Goal: Information Seeking & Learning: Learn about a topic

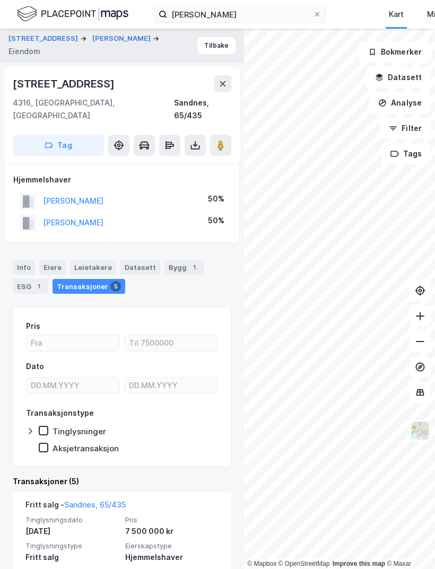
click at [229, 75] on button at bounding box center [222, 83] width 17 height 17
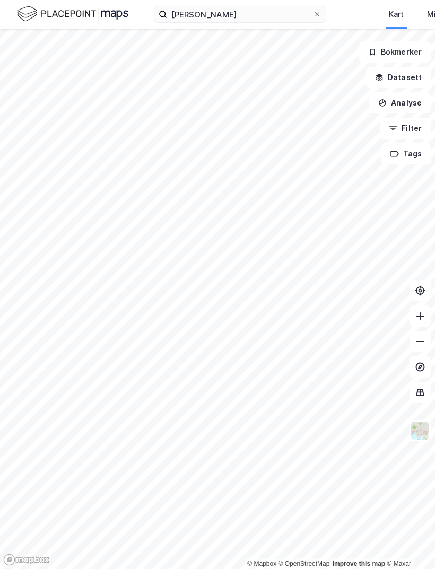
click at [318, 13] on icon at bounding box center [317, 14] width 6 height 6
click at [313, 13] on input "[PERSON_NAME]" at bounding box center [240, 14] width 146 height 16
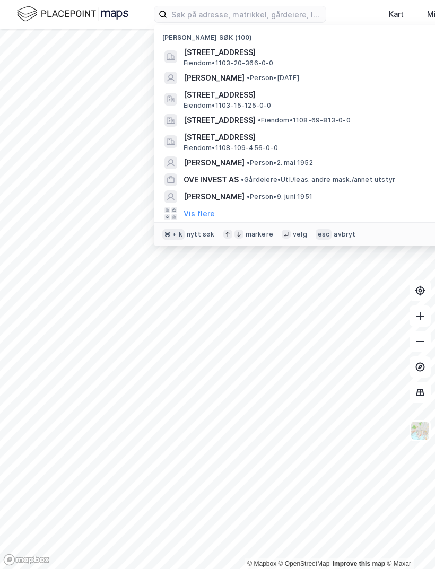
click at [203, 210] on button "Vis flere" at bounding box center [199, 213] width 31 height 13
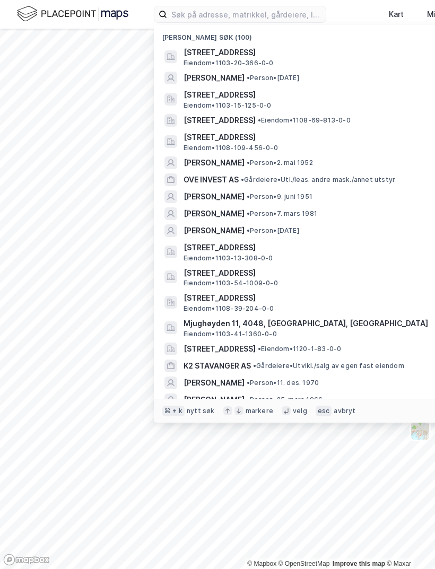
click at [290, 292] on span "[STREET_ADDRESS]" at bounding box center [311, 298] width 255 height 13
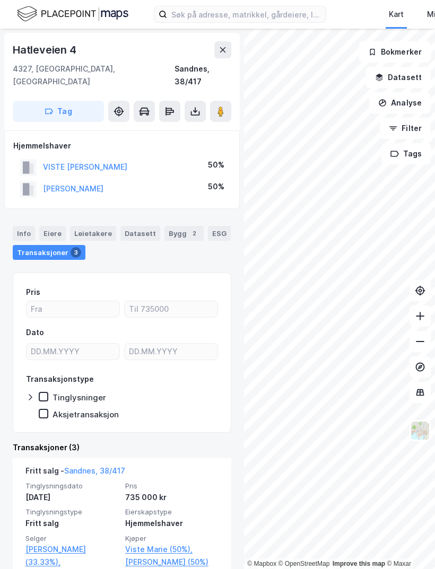
click at [400, 67] on button "Datasett" at bounding box center [398, 77] width 65 height 21
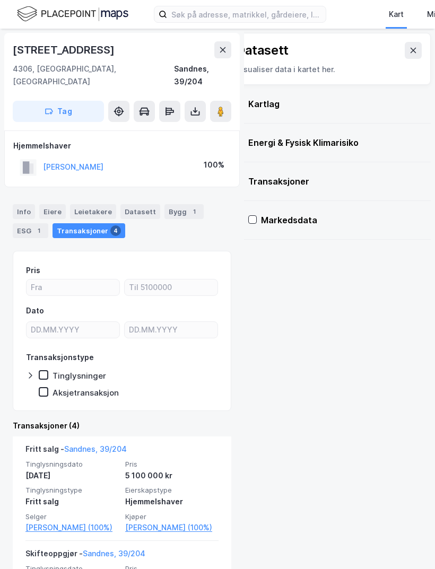
click at [19, 204] on div "Info" at bounding box center [24, 211] width 22 height 15
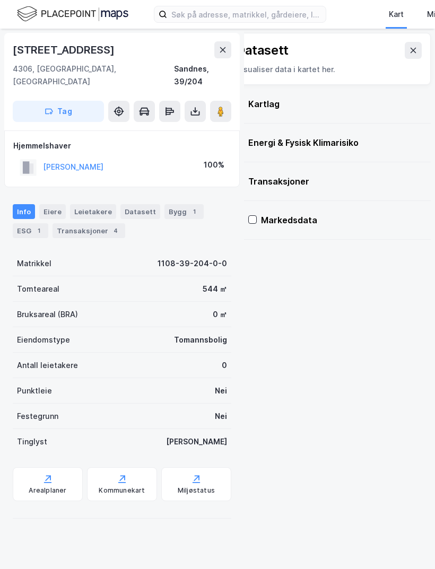
scroll to position [31, 0]
click at [405, 12] on div "Kart" at bounding box center [396, 14] width 21 height 19
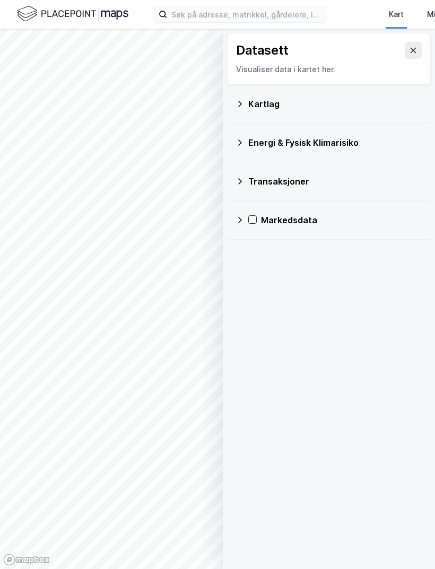
click at [403, 18] on div "Kart" at bounding box center [396, 14] width 15 height 13
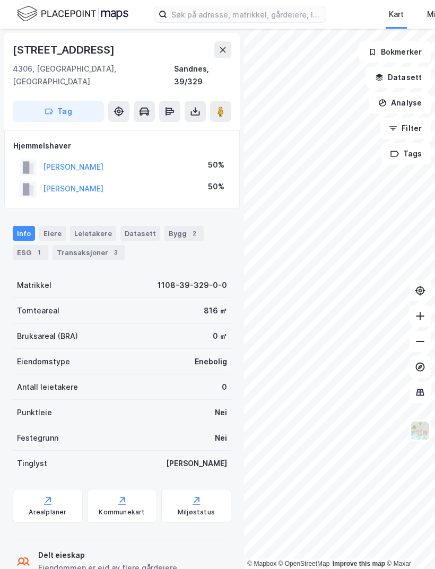
click at [0, 0] on button "DIRDAL BERIT THRANE" at bounding box center [0, 0] width 0 height 0
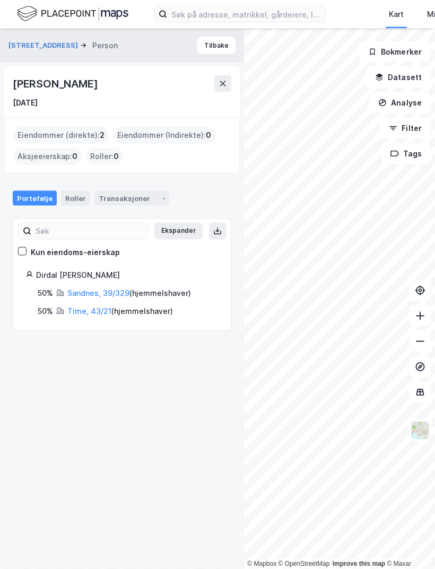
scroll to position [34, 0]
click at [87, 307] on link "Time, 43/21" at bounding box center [89, 311] width 44 height 9
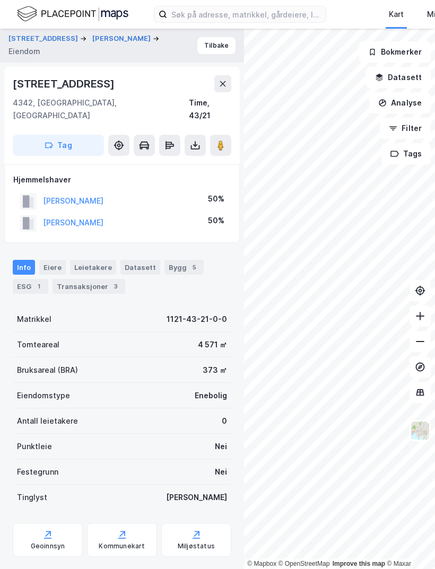
click at [87, 279] on div "Transaksjoner 3" at bounding box center [89, 286] width 73 height 15
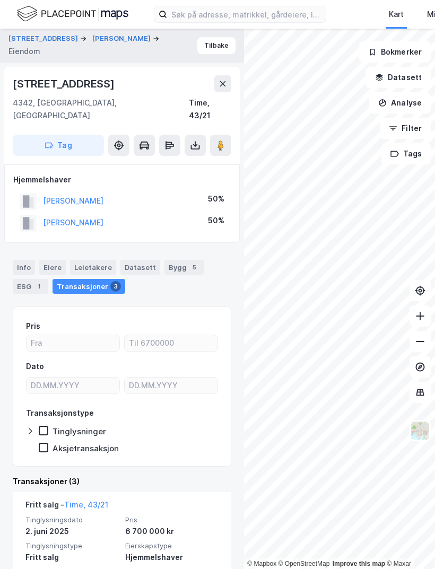
click at [0, 0] on button "DIRDAL BERIT THRANE" at bounding box center [0, 0] width 0 height 0
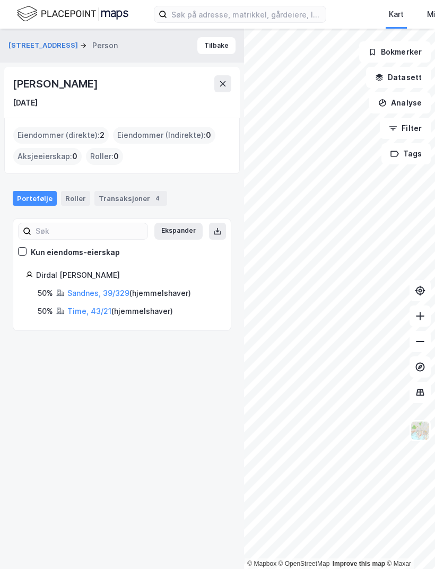
click at [123, 191] on div "Transaksjoner 4" at bounding box center [130, 198] width 73 height 15
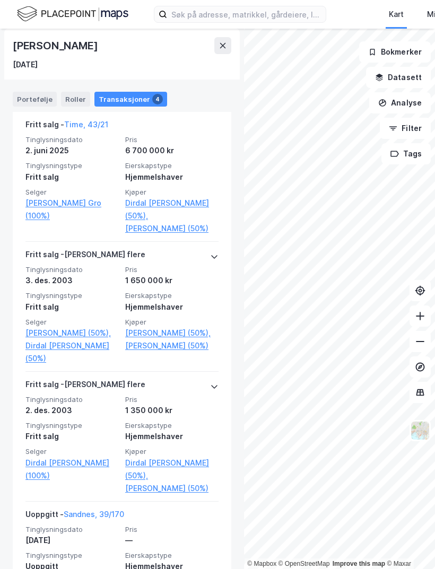
scroll to position [275, 0]
click at [98, 242] on div "Fritt salg - Gjelder flere Tinglysningsdato 3. des. 2003 Pris 1 650 000 kr Ting…" at bounding box center [121, 307] width 193 height 130
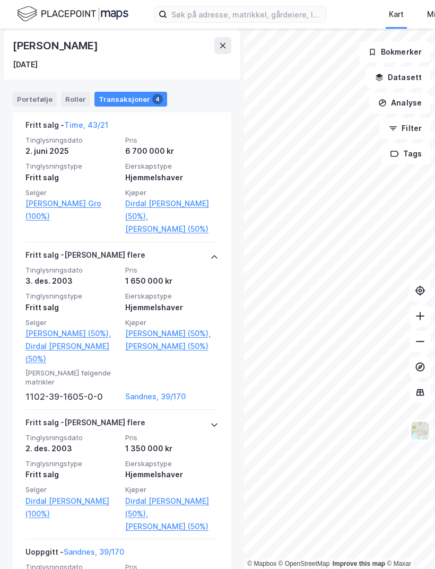
click at [179, 391] on link "Sandnes, 39/170" at bounding box center [171, 397] width 93 height 13
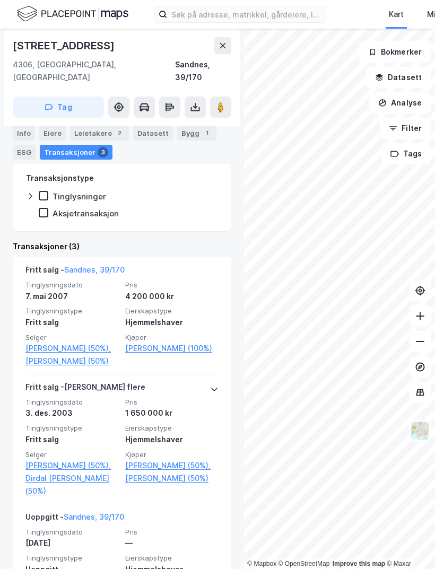
scroll to position [220, 0]
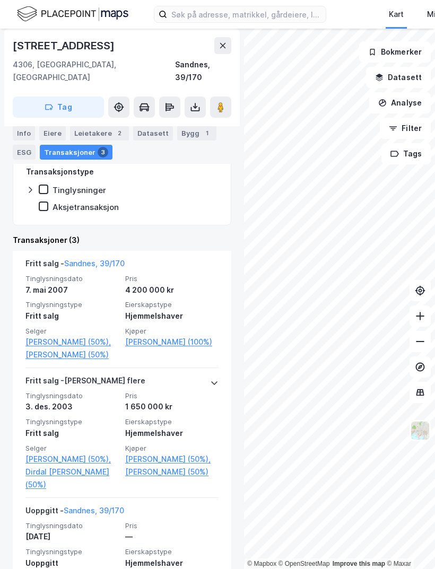
click at [189, 336] on link "Tveiten Anners (100%)" at bounding box center [171, 342] width 93 height 13
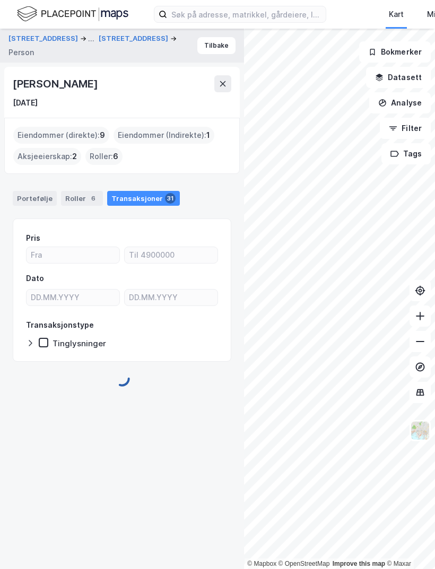
click at [37, 127] on div "Eiendommer (direkte) : 9" at bounding box center [61, 135] width 96 height 17
click at [35, 127] on div "Eiendommer (direkte) : 9" at bounding box center [61, 135] width 96 height 17
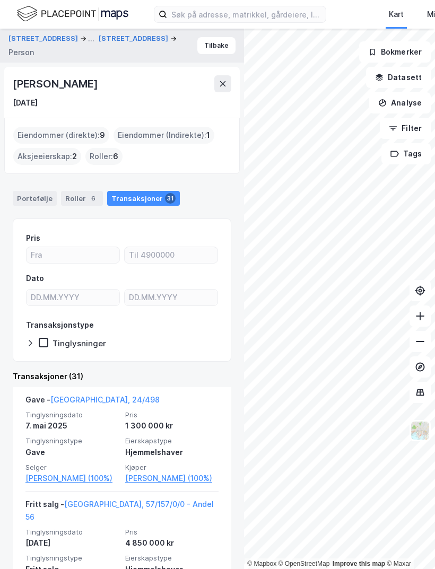
click at [39, 127] on div "Eiendommer (direkte) : 9" at bounding box center [61, 135] width 96 height 17
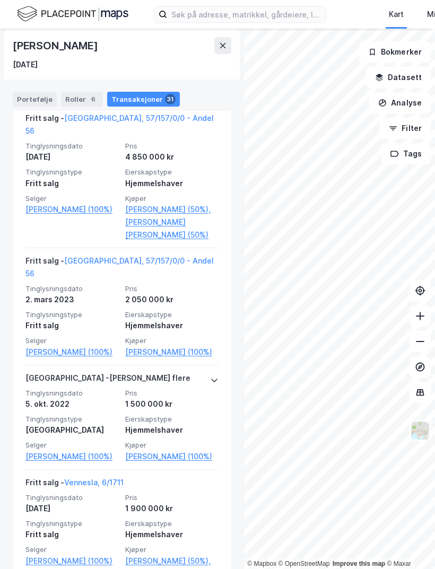
scroll to position [387, 0]
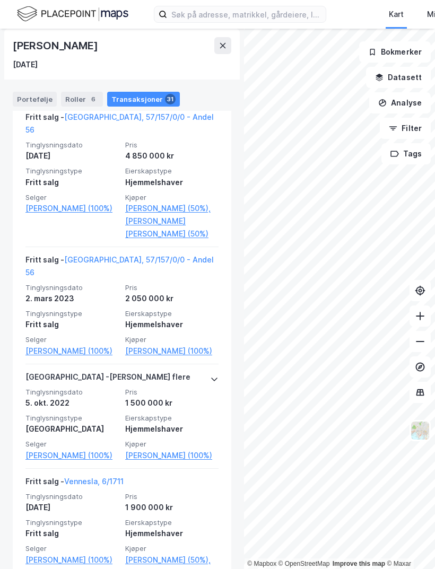
click at [211, 371] on div at bounding box center [214, 379] width 8 height 17
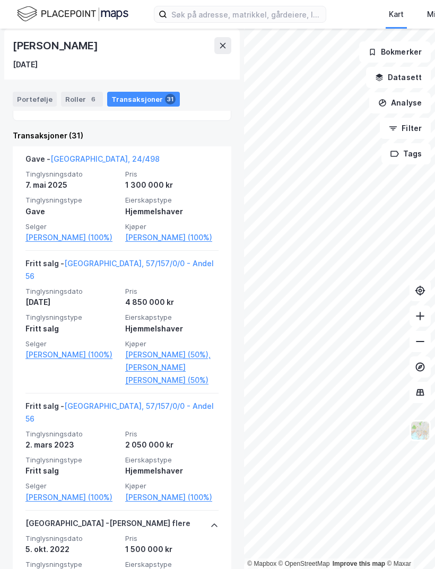
scroll to position [240, 0]
click at [31, 92] on div "Portefølje" at bounding box center [35, 99] width 44 height 15
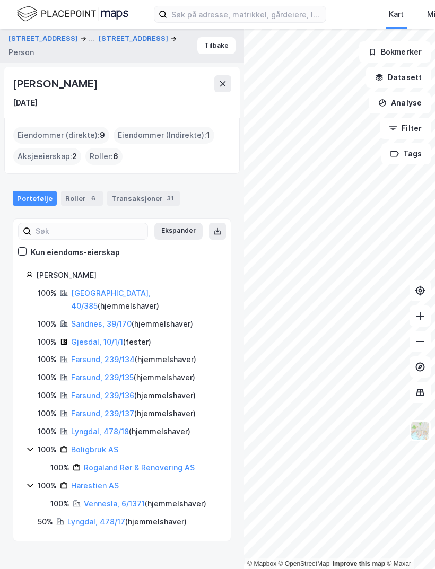
click at [98, 337] on link "Gjesdal, 10/1/1" at bounding box center [97, 341] width 52 height 9
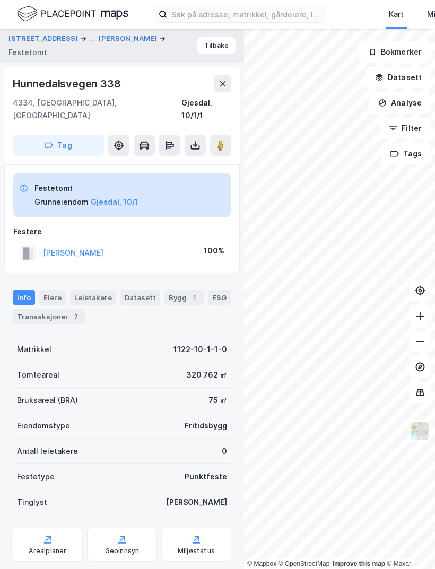
click at [47, 309] on div "Transaksjoner 7" at bounding box center [49, 316] width 73 height 15
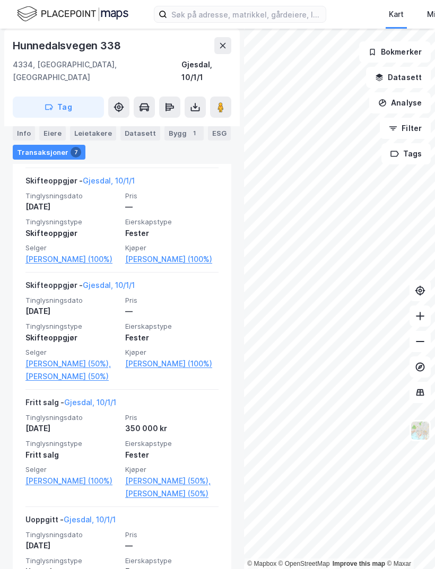
scroll to position [790, 0]
click at [51, 253] on link "Tveiten Elin (100%)" at bounding box center [71, 259] width 93 height 13
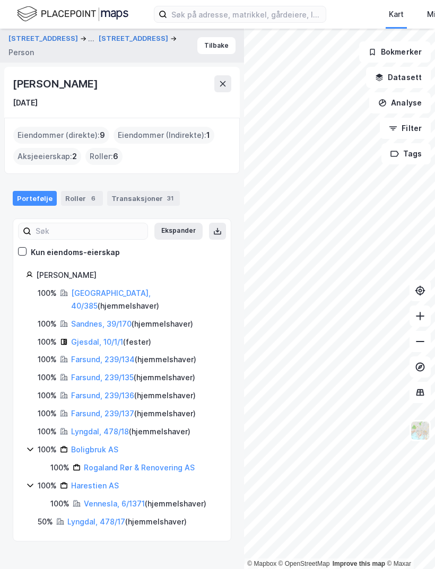
click at [123, 289] on link "Stavanger, 40/385" at bounding box center [111, 300] width 80 height 22
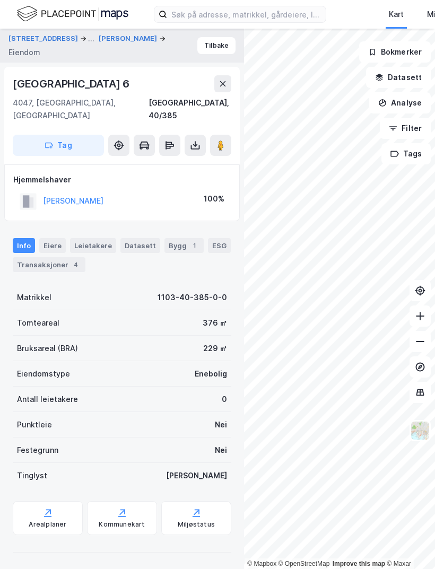
click at [51, 257] on div "Transaksjoner 4" at bounding box center [49, 264] width 73 height 15
